Goal: Task Accomplishment & Management: Use online tool/utility

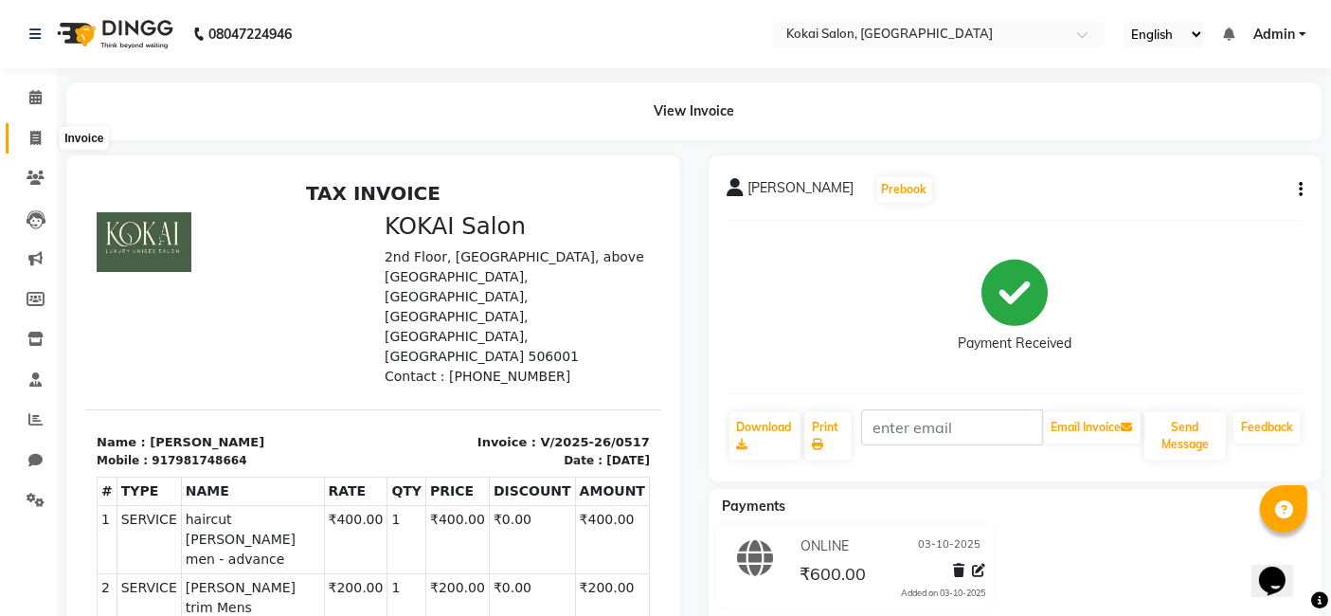
click at [32, 135] on icon at bounding box center [35, 138] width 10 height 14
select select "service"
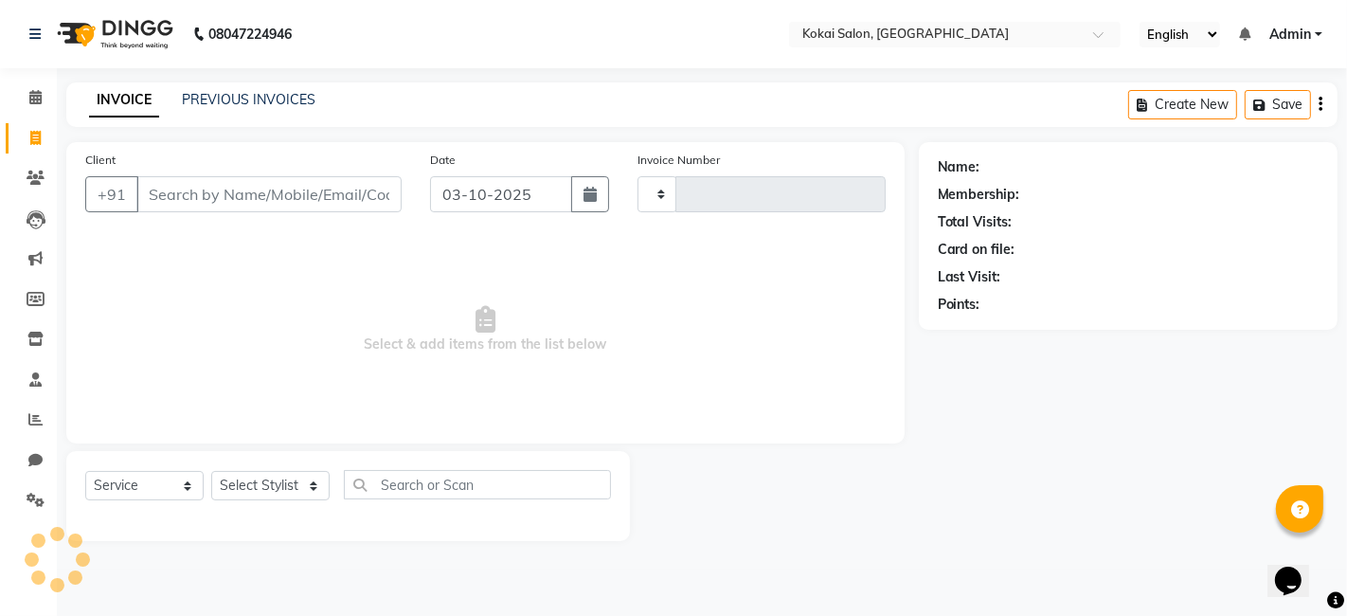
type input "0518"
select select "7546"
click at [29, 170] on icon at bounding box center [36, 177] width 18 height 14
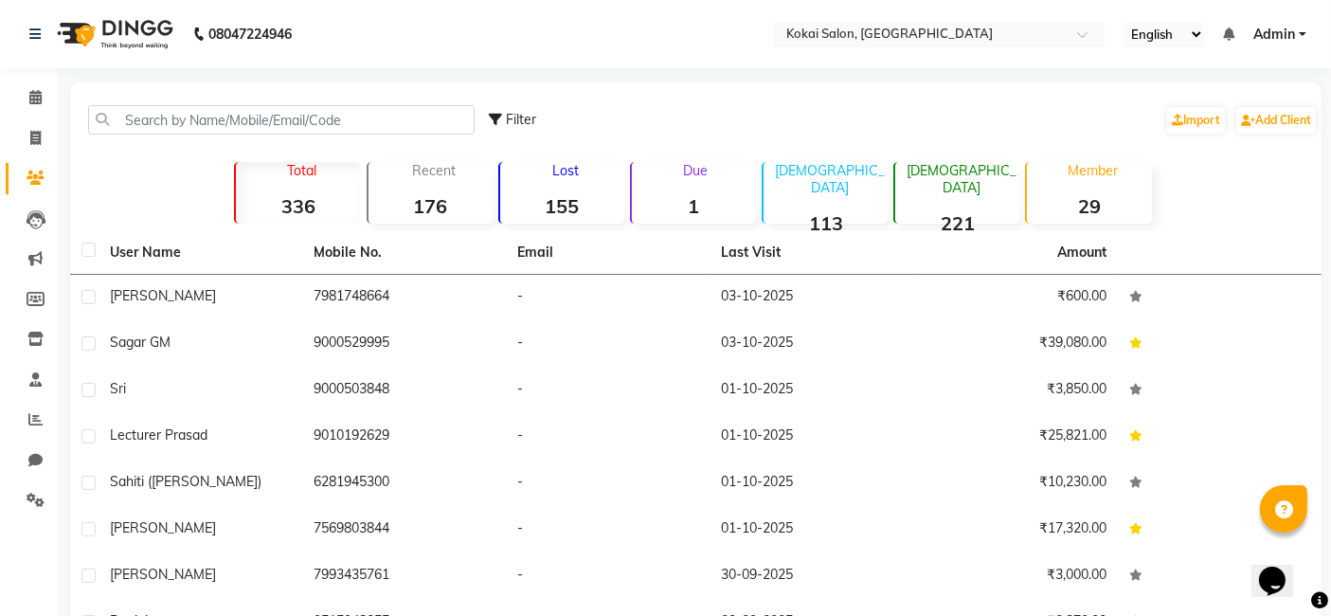
select select "service"
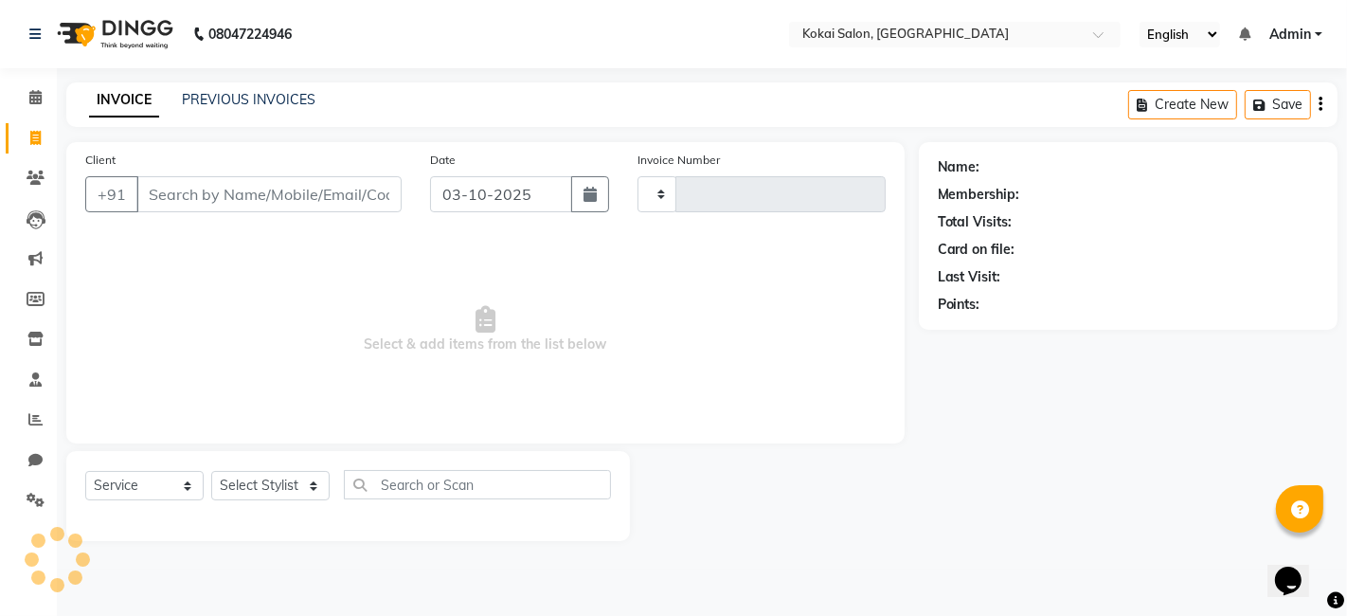
type input "0518"
select select "7546"
